Goal: Transaction & Acquisition: Purchase product/service

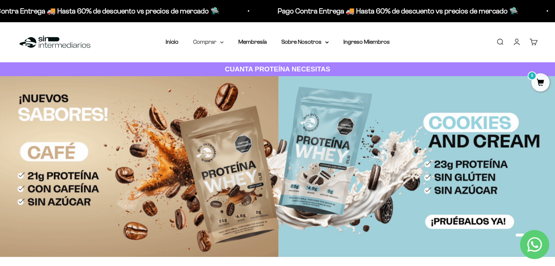
click at [200, 38] on summary "Comprar" at bounding box center [208, 41] width 31 height 9
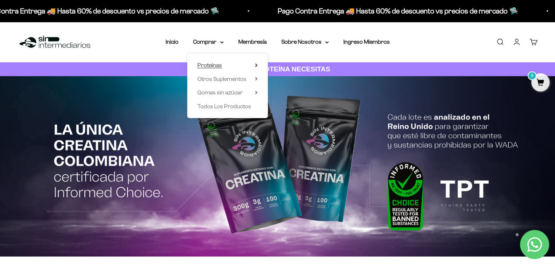
click at [232, 68] on summary "Proteínas" at bounding box center [227, 65] width 60 height 9
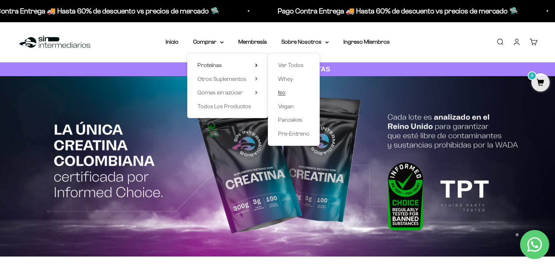
click at [281, 93] on span "Iso" at bounding box center [281, 92] width 7 height 6
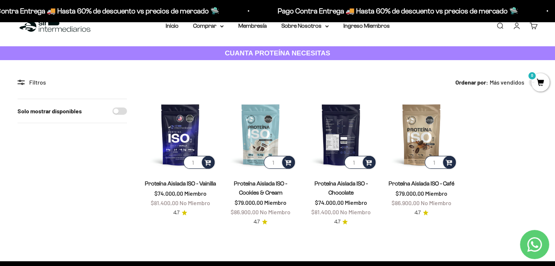
scroll to position [20, 0]
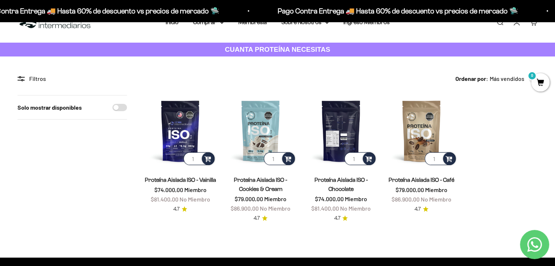
click at [333, 125] on img at bounding box center [341, 131] width 72 height 72
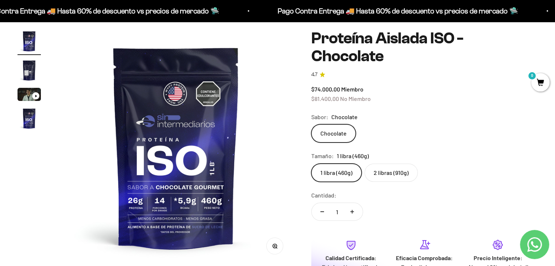
scroll to position [64, 0]
click at [389, 164] on label "2 libras (910g)" at bounding box center [391, 173] width 53 height 18
click at [311, 164] on input "2 libras (910g)" at bounding box center [311, 164] width 0 height 0
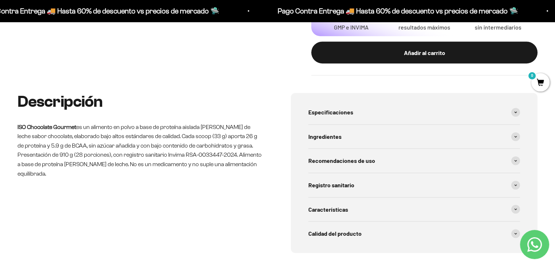
scroll to position [390, 0]
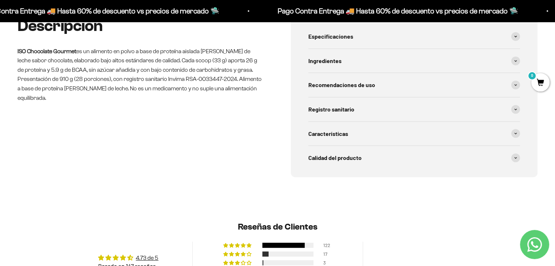
click at [198, 47] on p "ISO Chocolate Gourmet es un alimento en polvo a base de proteína aislada de sue…" at bounding box center [141, 75] width 247 height 56
click at [221, 47] on p "ISO Chocolate Gourmet es un alimento en polvo a base de proteína aislada de sue…" at bounding box center [141, 75] width 247 height 56
click at [222, 47] on p "ISO Chocolate Gourmet es un alimento en polvo a base de proteína aislada de sue…" at bounding box center [141, 75] width 247 height 56
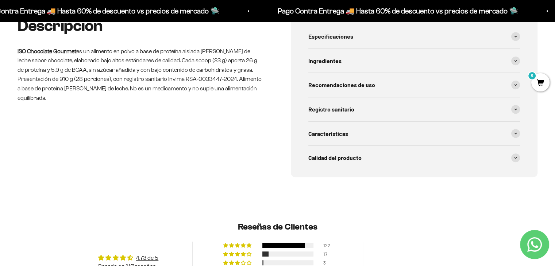
click at [261, 47] on p "ISO Chocolate Gourmet es un alimento en polvo a base de proteína aislada de sue…" at bounding box center [141, 75] width 247 height 56
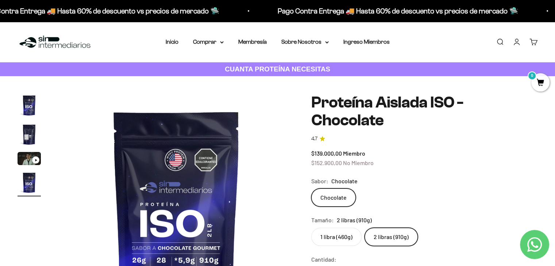
click at [47, 42] on img at bounding box center [55, 42] width 75 height 16
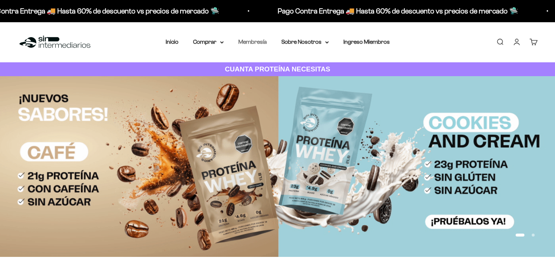
click at [246, 43] on link "Membresía" at bounding box center [252, 42] width 28 height 6
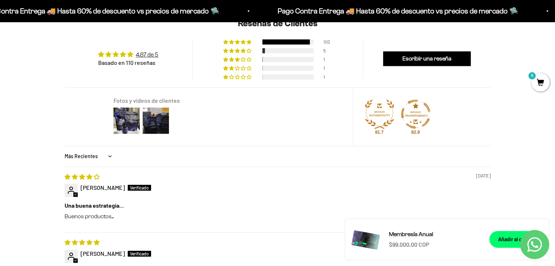
scroll to position [568, 0]
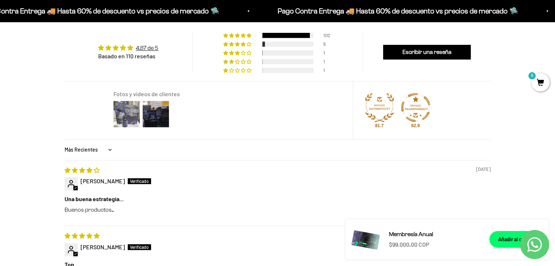
click at [118, 118] on img at bounding box center [126, 114] width 29 height 29
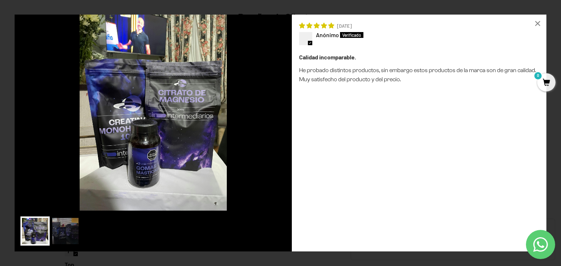
click at [1, 138] on div "Loading... × [DATE] Anónimo Calidad incomparable. He probado distintos producto…" at bounding box center [280, 133] width 561 height 266
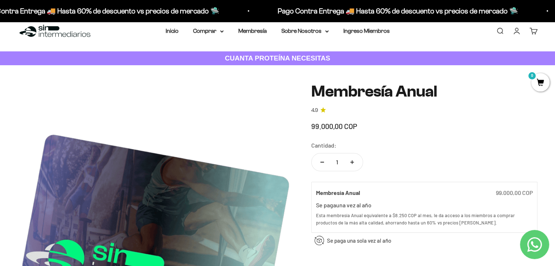
scroll to position [10, 0]
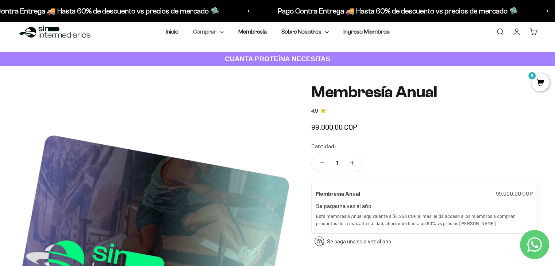
click at [203, 30] on summary "Comprar" at bounding box center [208, 31] width 31 height 9
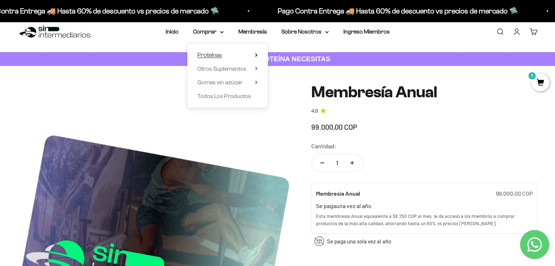
click at [230, 53] on summary "Proteínas" at bounding box center [227, 54] width 60 height 9
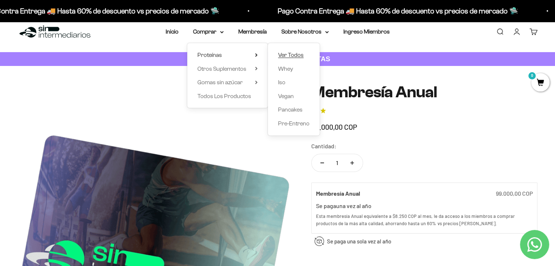
click at [292, 57] on span "Ver Todos" at bounding box center [291, 55] width 26 height 6
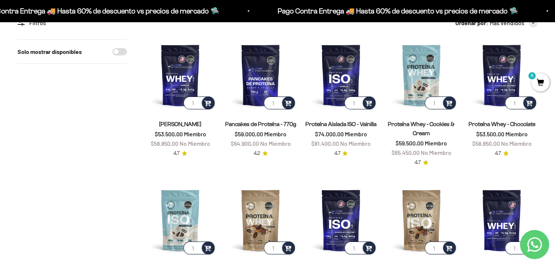
scroll to position [74, 0]
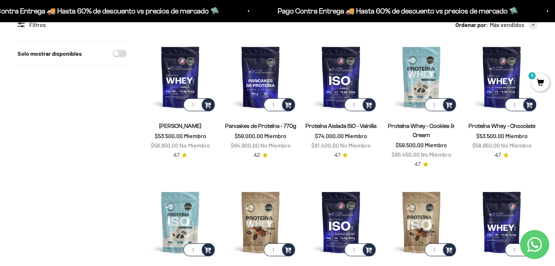
click at [498, 129] on link "Proteína Whey - Chocolate" at bounding box center [501, 126] width 67 height 6
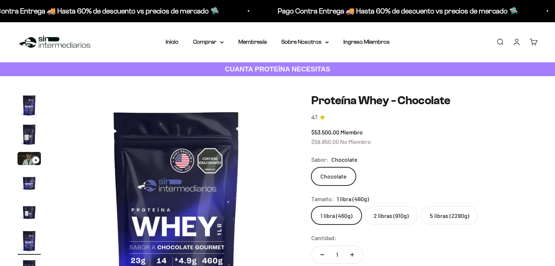
scroll to position [28, 0]
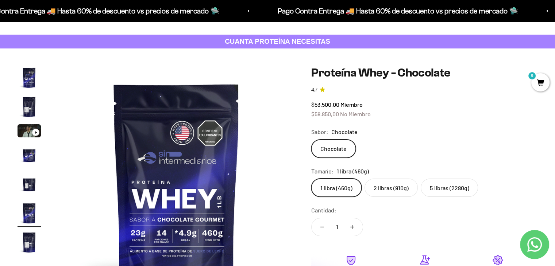
click at [444, 194] on label "5 libras (2280g)" at bounding box center [449, 188] width 57 height 18
click at [311, 179] on input "5 libras (2280g)" at bounding box center [311, 178] width 0 height 0
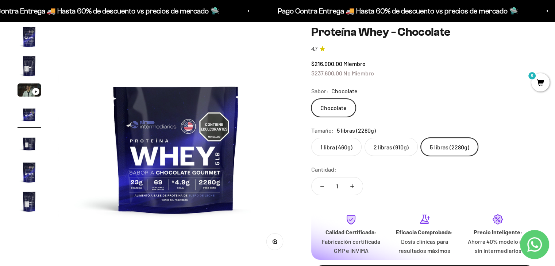
scroll to position [71, 0]
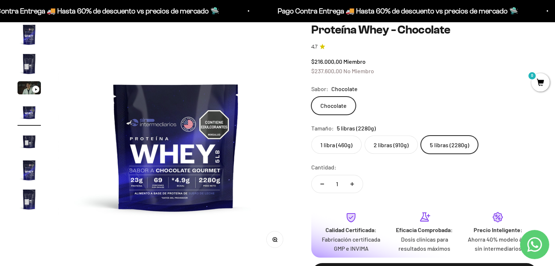
click at [26, 194] on img "Ir al artículo 7" at bounding box center [29, 199] width 23 height 23
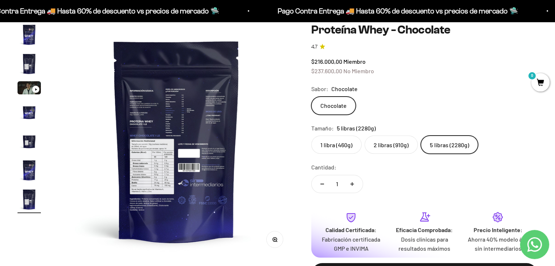
click at [166, 181] on img at bounding box center [176, 140] width 235 height 235
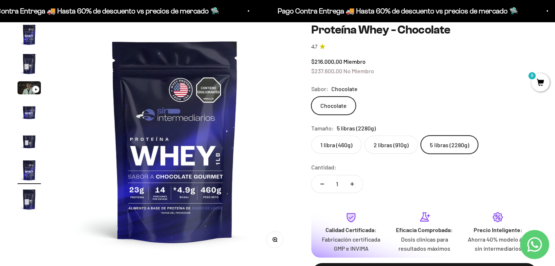
scroll to position [0, 1221]
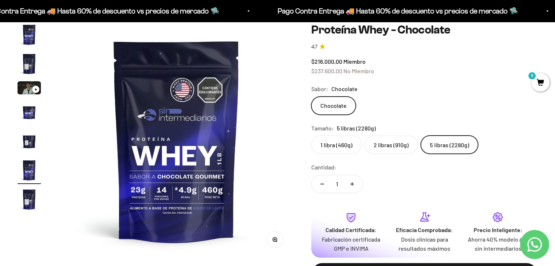
click at [16, 202] on div "Zoom Ir al artículo 1 Ir al artículo 2 Ir al artículo 3 Ir al artículo 4 Ir al …" at bounding box center [277, 160] width 555 height 310
click at [23, 202] on img "Ir al artículo 7" at bounding box center [29, 199] width 23 height 23
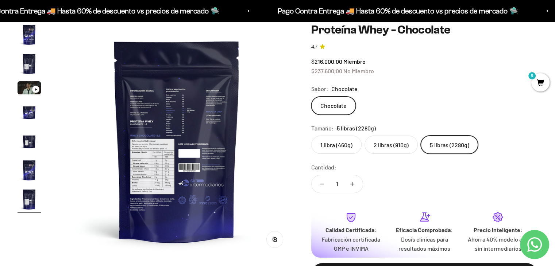
scroll to position [0, 1465]
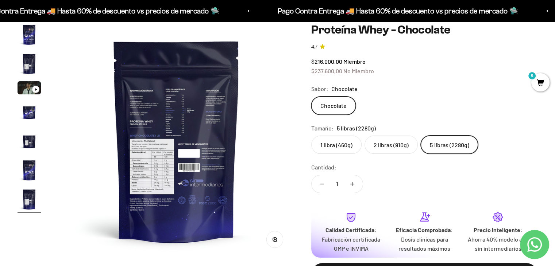
click at [276, 242] on button "Zoom" at bounding box center [275, 239] width 16 height 16
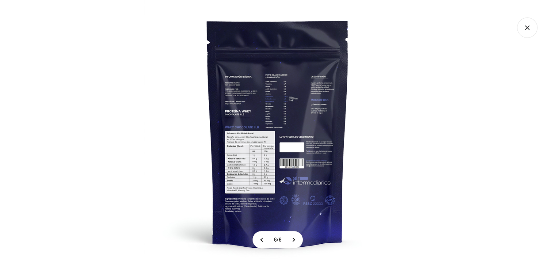
click at [275, 239] on span "6 / 6" at bounding box center [277, 240] width 13 height 17
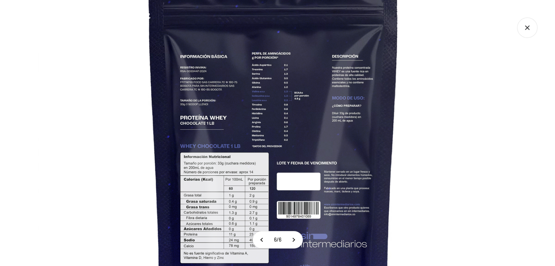
click at [280, 180] on img at bounding box center [273, 156] width 471 height 471
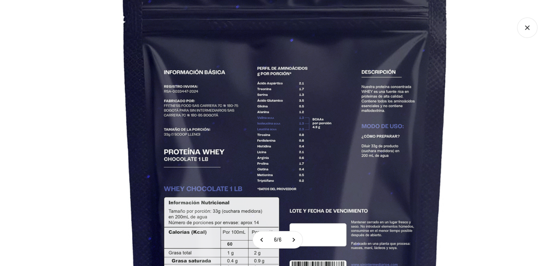
click at [276, 59] on img at bounding box center [285, 202] width 613 height 613
